Goal: Navigation & Orientation: Find specific page/section

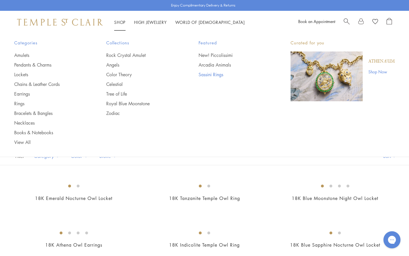
click at [205, 74] on link "Sassini Rings" at bounding box center [233, 74] width 69 height 6
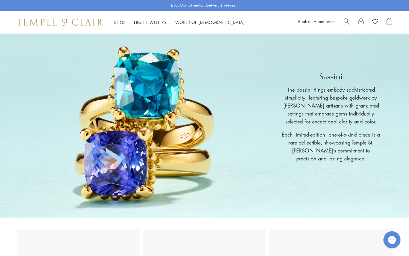
scroll to position [3, 0]
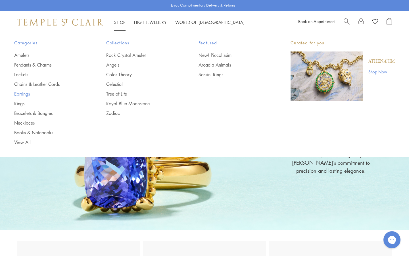
click at [28, 94] on link "Earrings" at bounding box center [48, 94] width 69 height 6
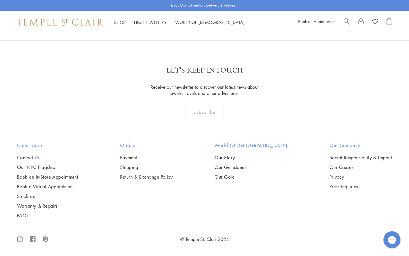
scroll to position [2728, 0]
click at [195, 28] on link "2" at bounding box center [195, 20] width 19 height 16
click at [223, 28] on link "3" at bounding box center [223, 20] width 19 height 16
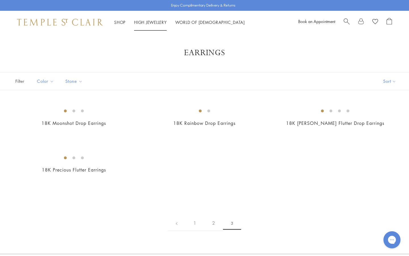
click at [157, 20] on link "High Jewellery High Jewellery" at bounding box center [150, 22] width 33 height 6
